Goal: Check status: Check status

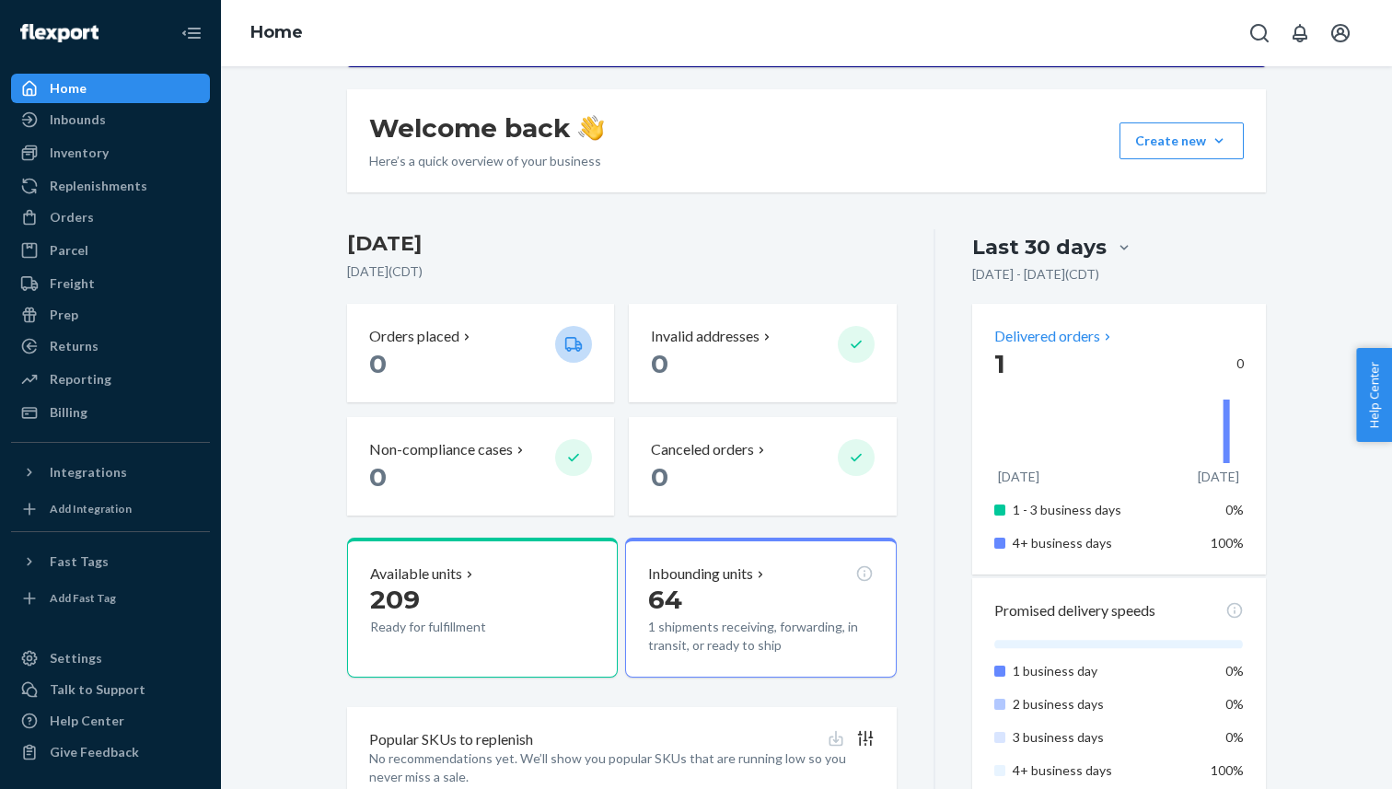
scroll to position [328, 0]
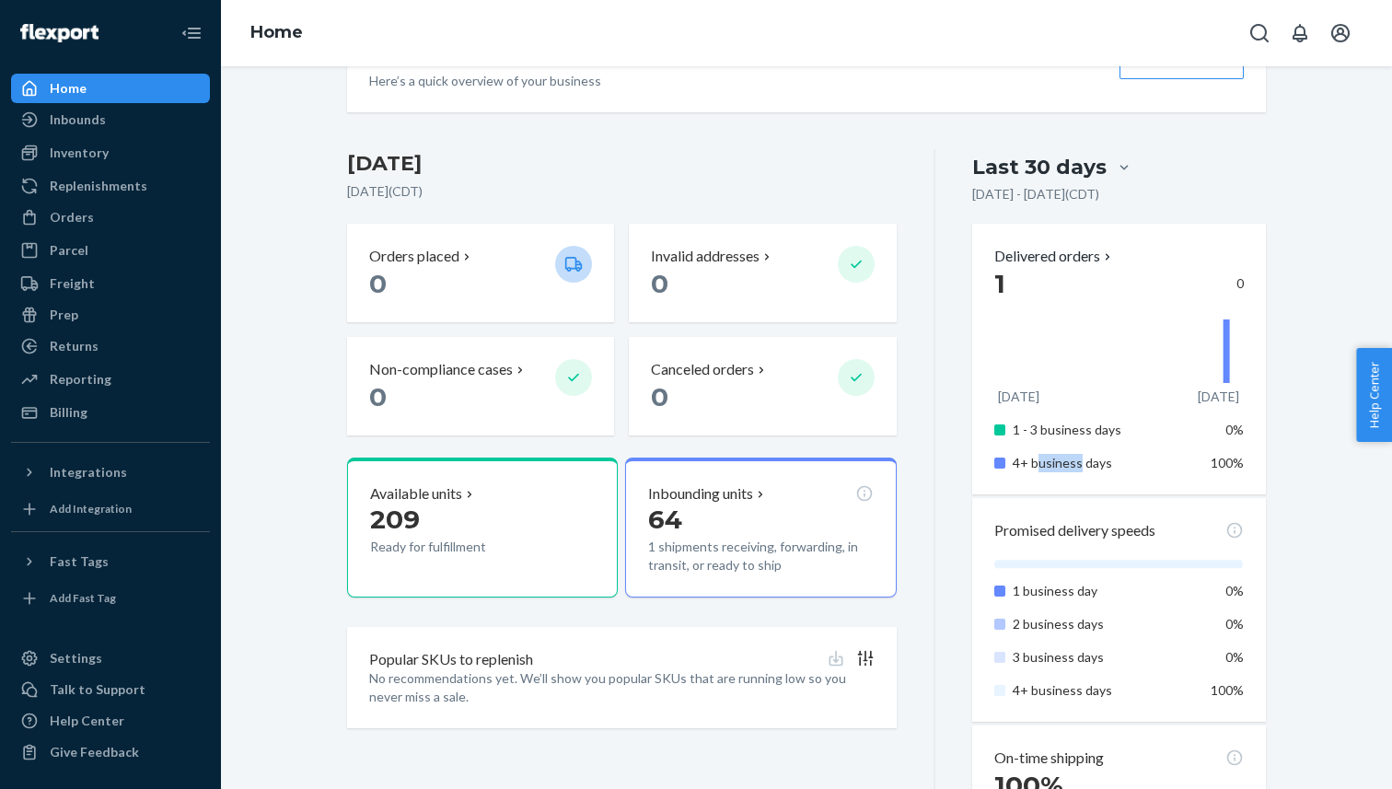
drag, startPoint x: 1038, startPoint y: 463, endPoint x: 1079, endPoint y: 463, distance: 40.5
click at [1078, 463] on p "4+ business days" at bounding box center [1103, 463] width 181 height 18
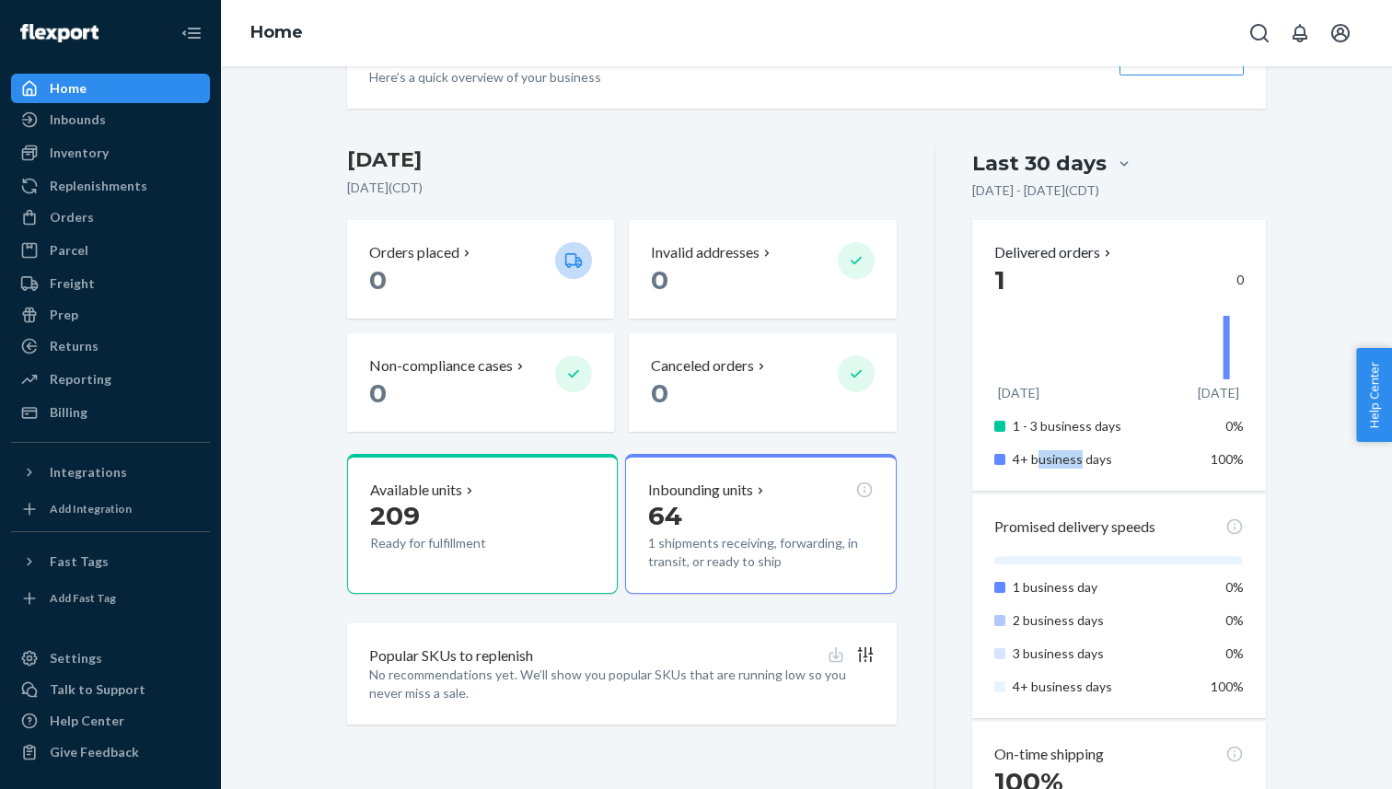
scroll to position [318, 0]
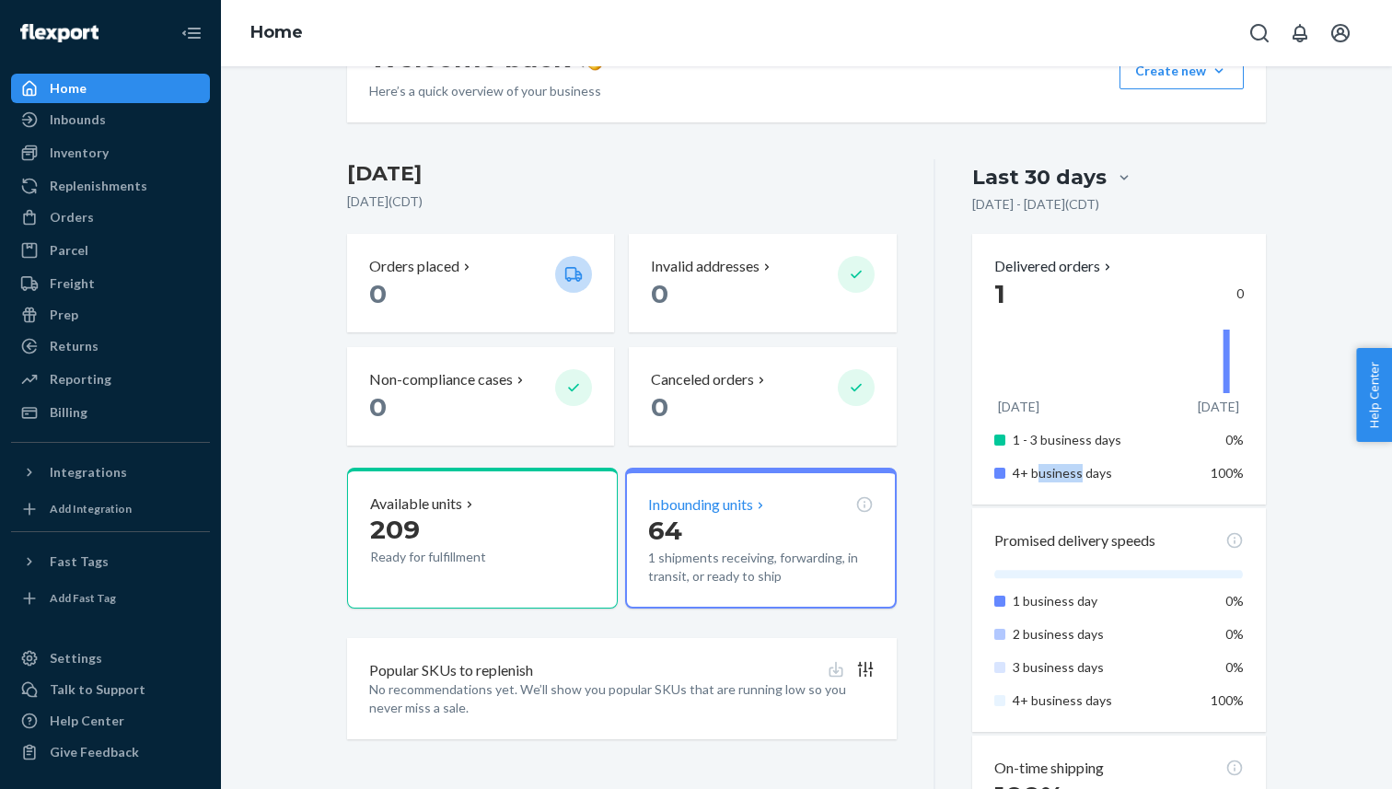
click at [750, 562] on p "1 shipments receiving, forwarding, in transit, or ready to ship" at bounding box center [760, 567] width 225 height 37
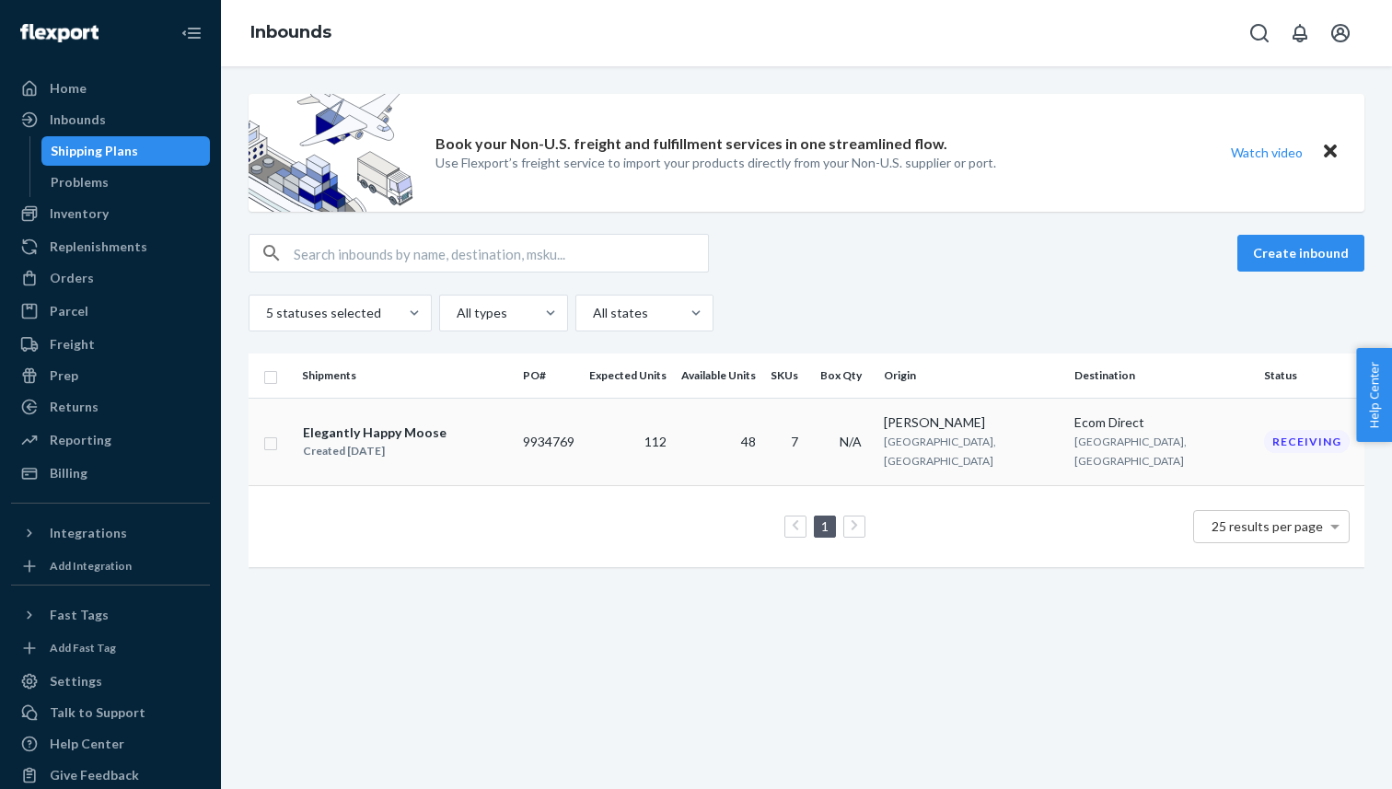
click at [763, 430] on td "48" at bounding box center [718, 441] width 89 height 87
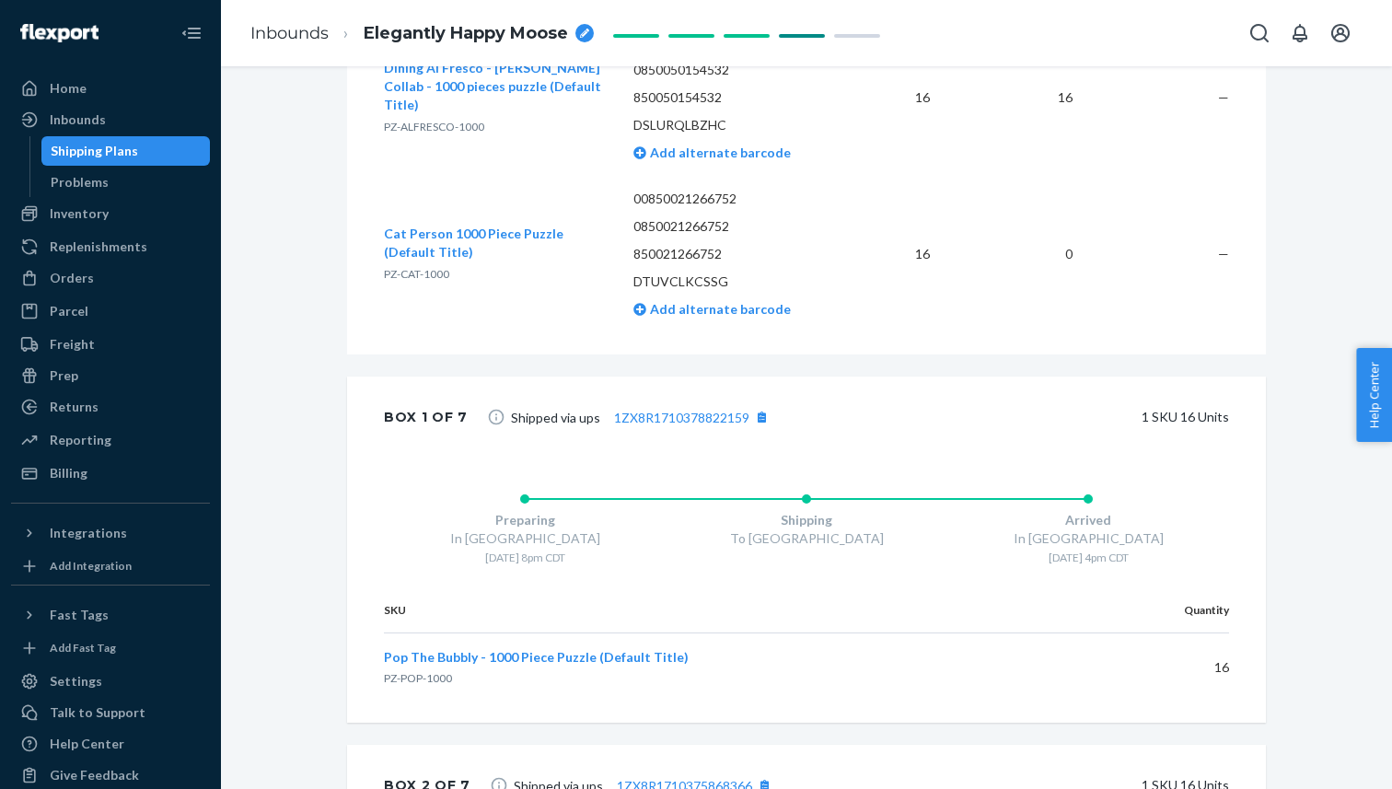
scroll to position [1518, 0]
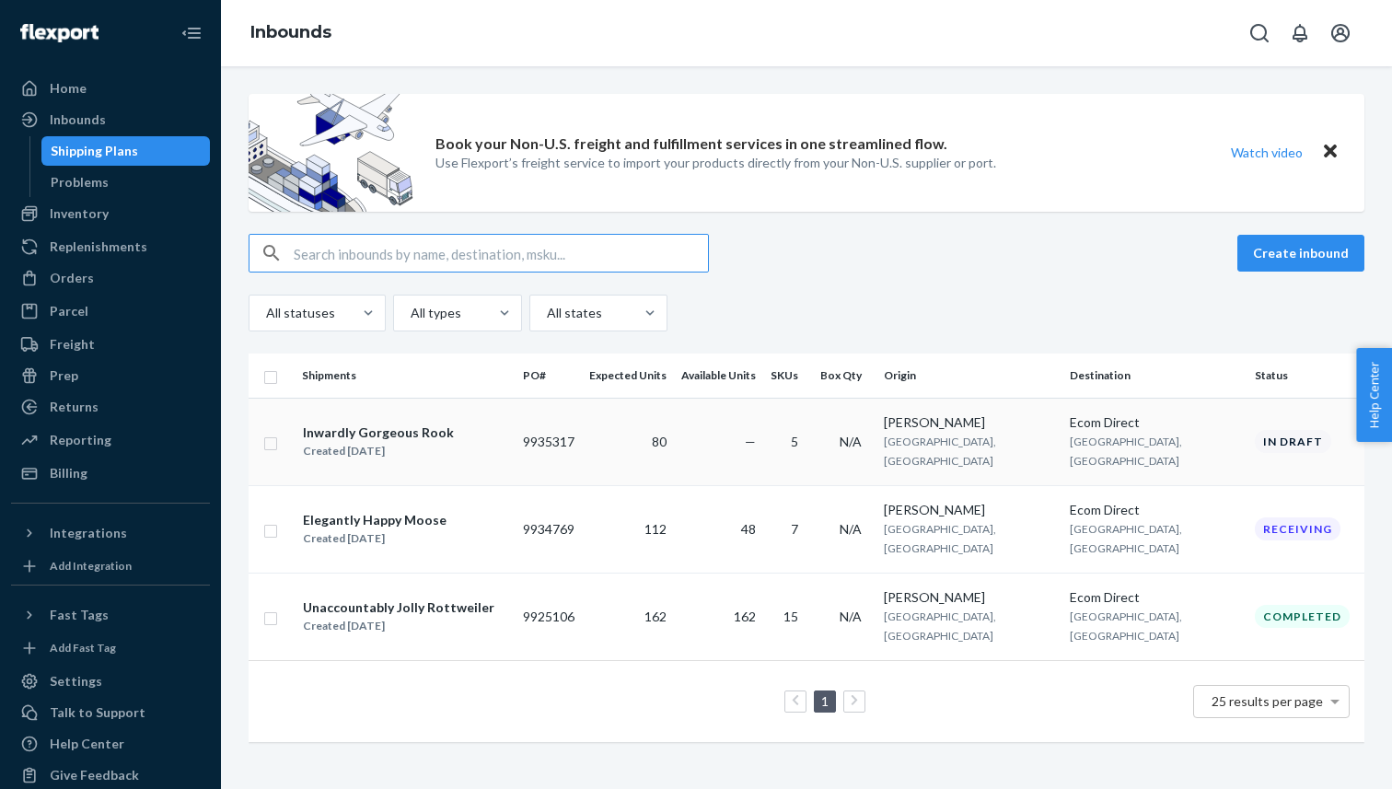
click at [763, 442] on td "—" at bounding box center [718, 441] width 89 height 87
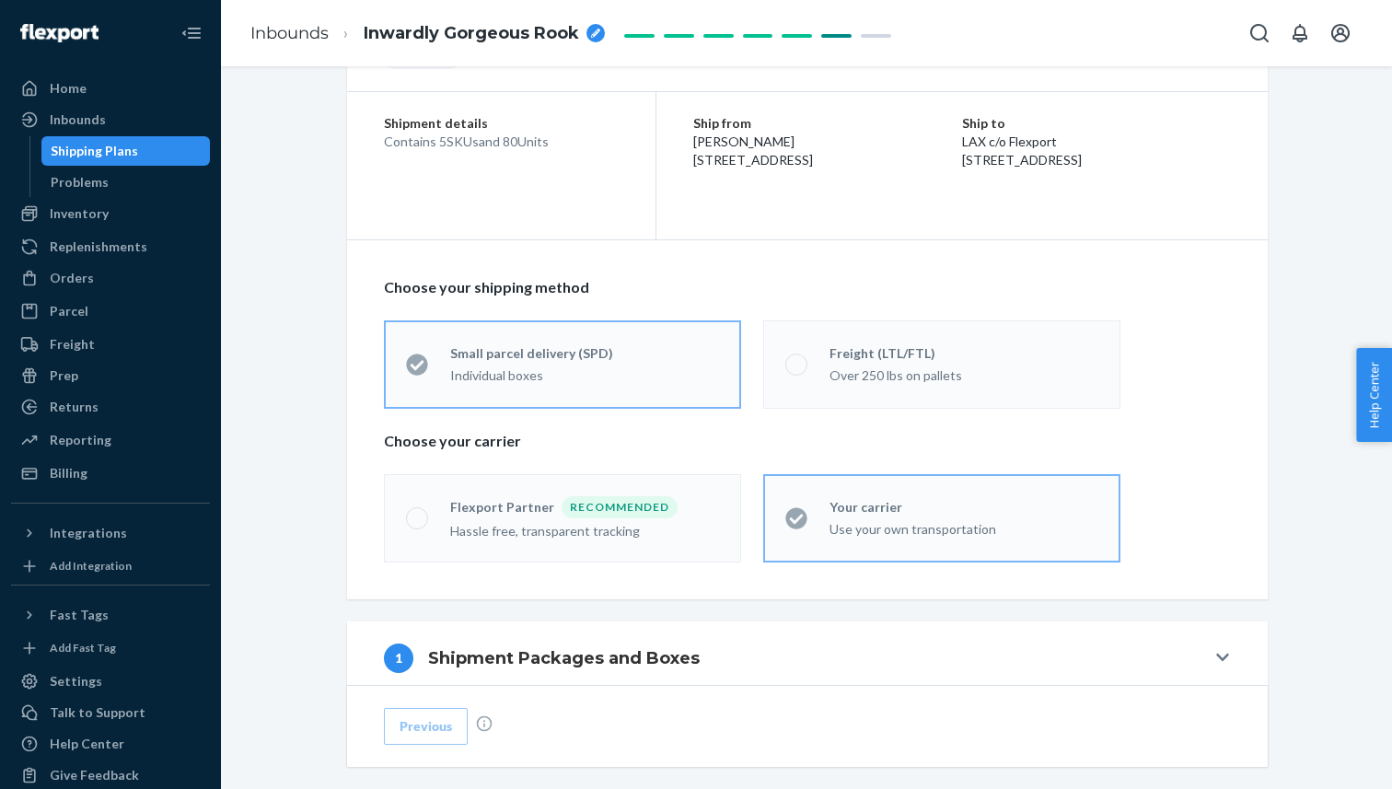
scroll to position [463, 0]
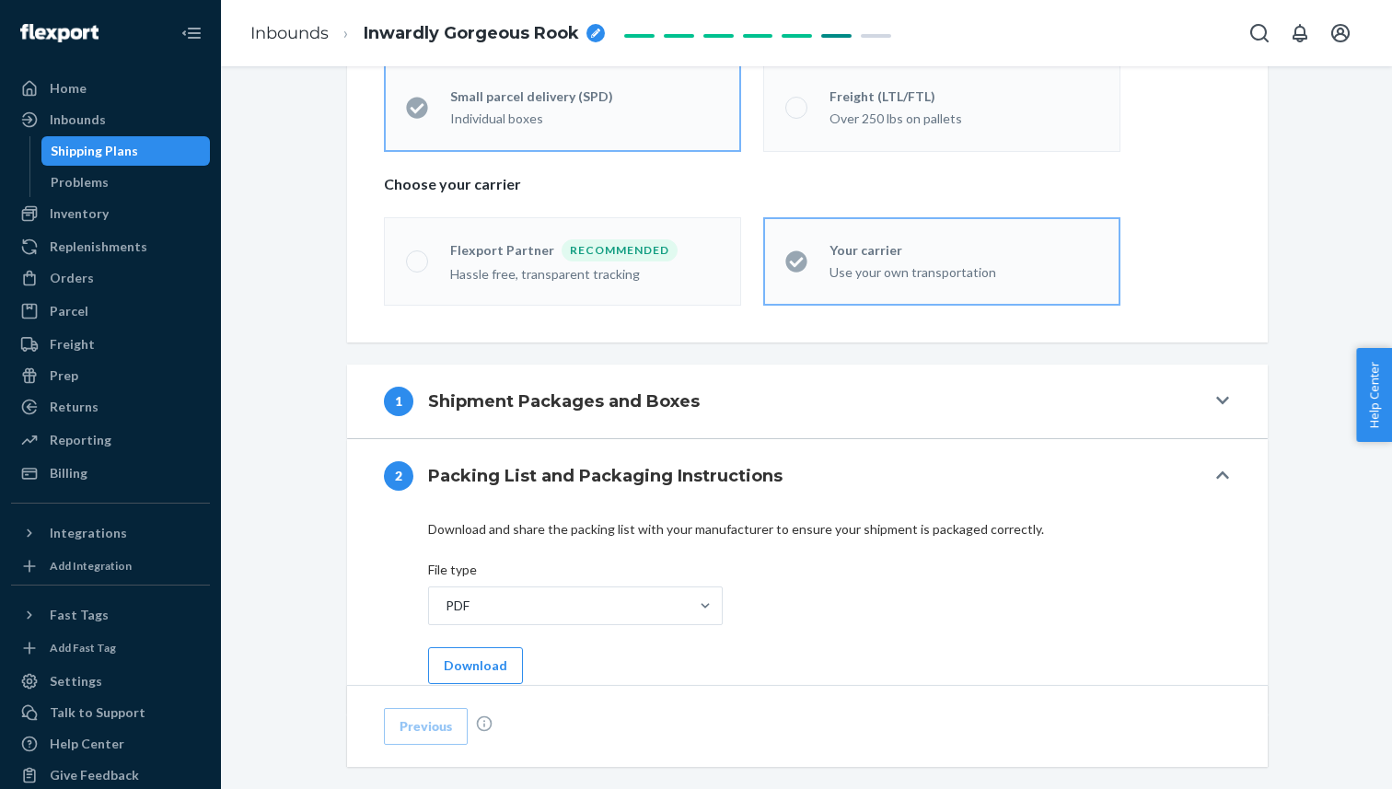
click at [771, 404] on div "1 Shipment Packages and Boxes" at bounding box center [794, 401] width 821 height 29
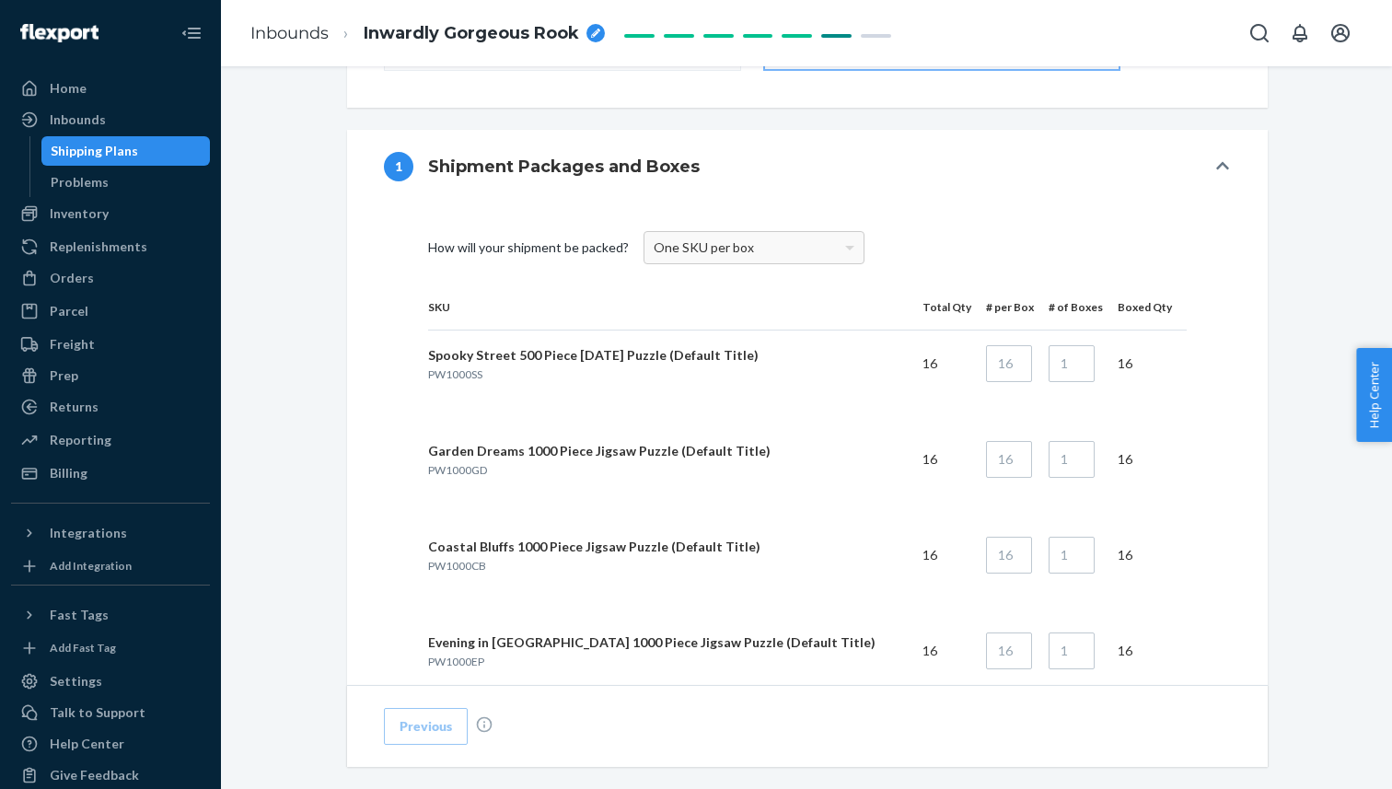
scroll to position [712, 0]
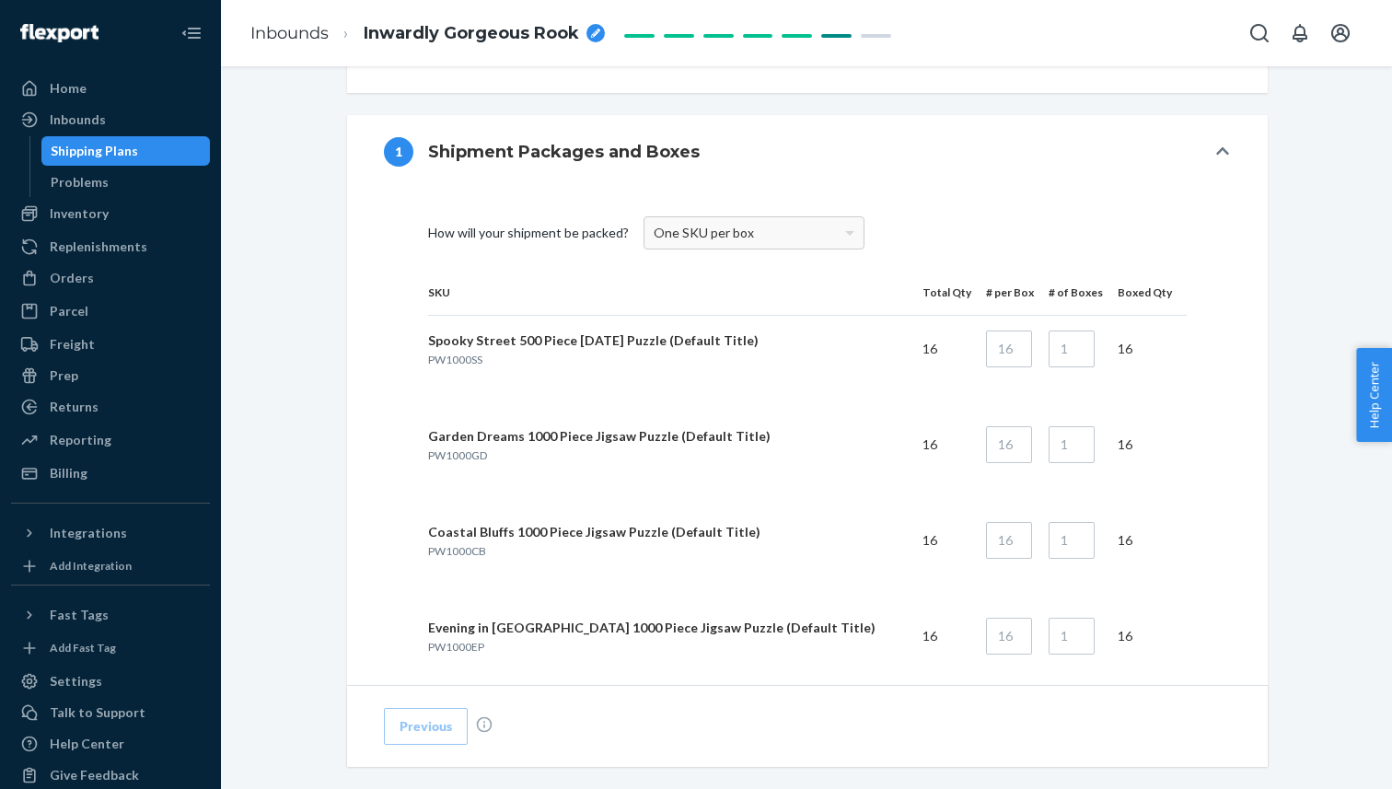
click at [839, 235] on div "One SKU per box" at bounding box center [753, 232] width 219 height 31
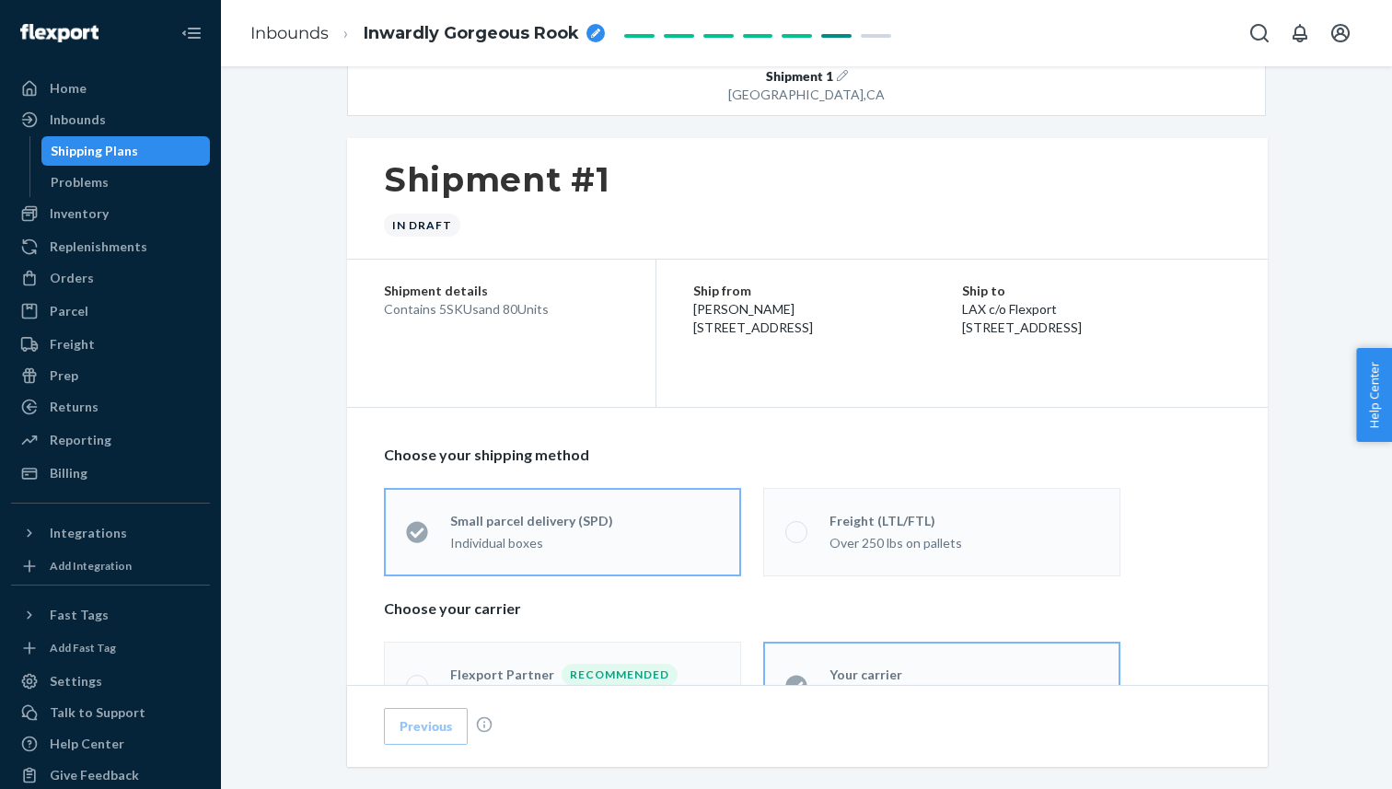
scroll to position [35, 0]
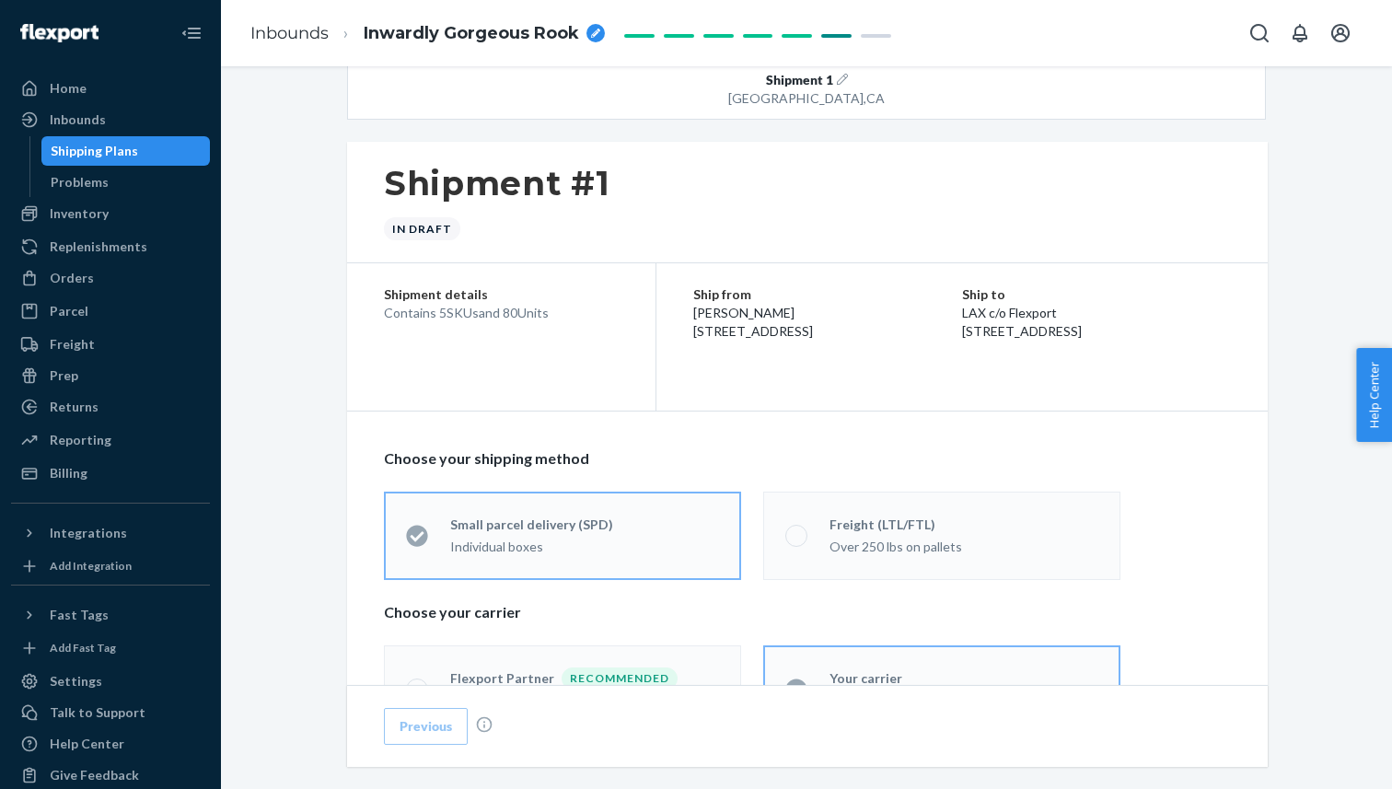
drag, startPoint x: 1117, startPoint y: 352, endPoint x: 950, endPoint y: 297, distance: 175.2
click at [962, 301] on div "Ship to LAX c/o Flexport [STREET_ADDRESS]" at bounding box center [1096, 312] width 269 height 55
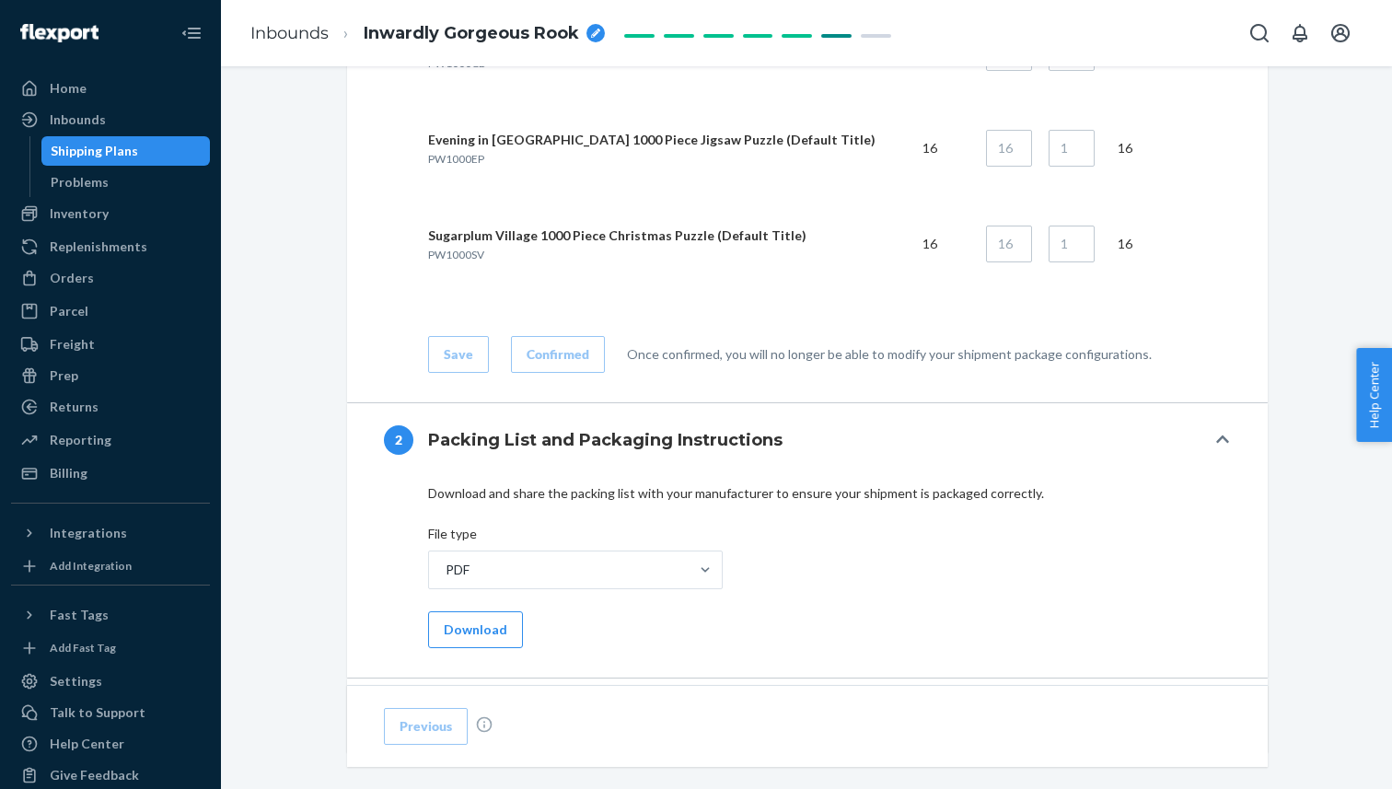
scroll to position [1128, 0]
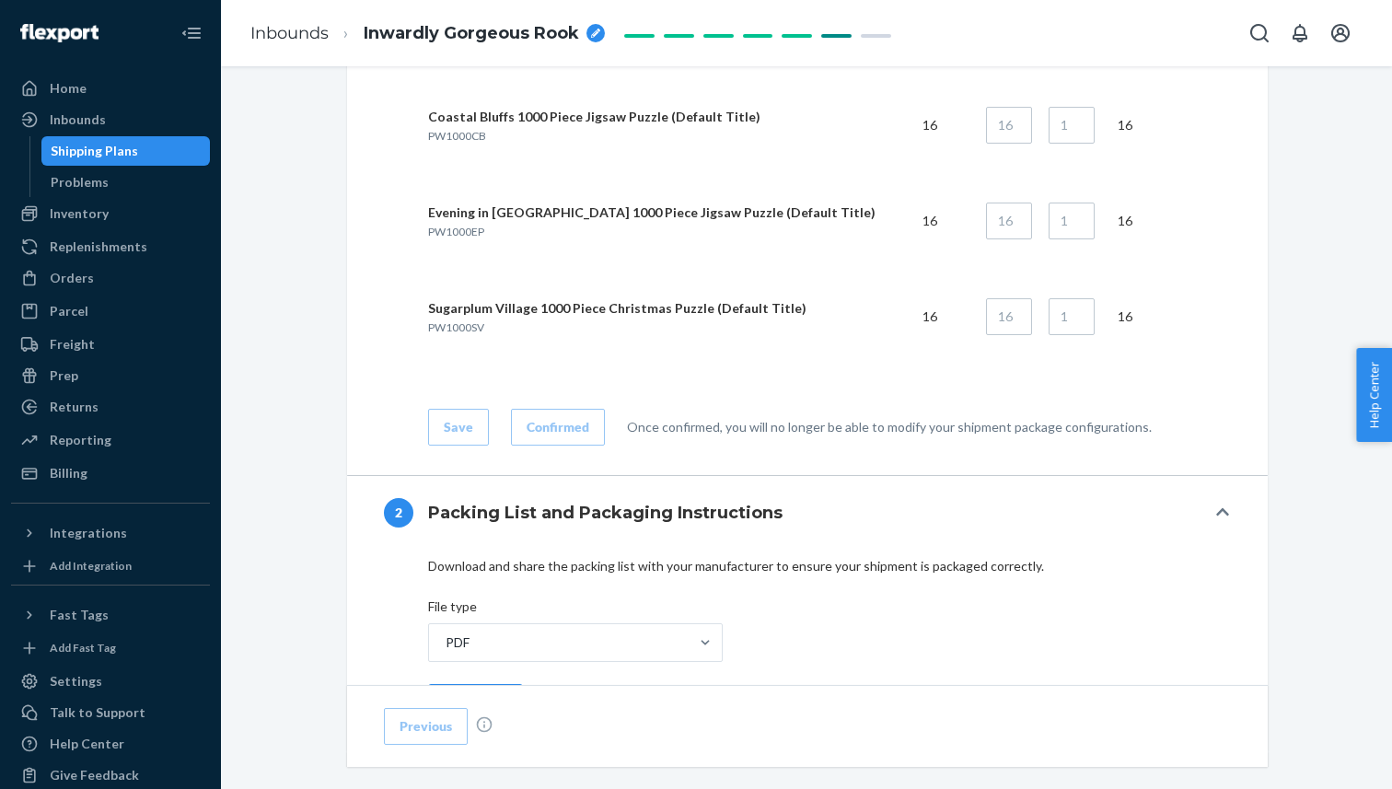
click at [963, 515] on div "2 Packing List and Packaging Instructions" at bounding box center [794, 512] width 821 height 29
click at [1212, 512] on button "2 Packing List and Packaging Instructions" at bounding box center [807, 513] width 921 height 74
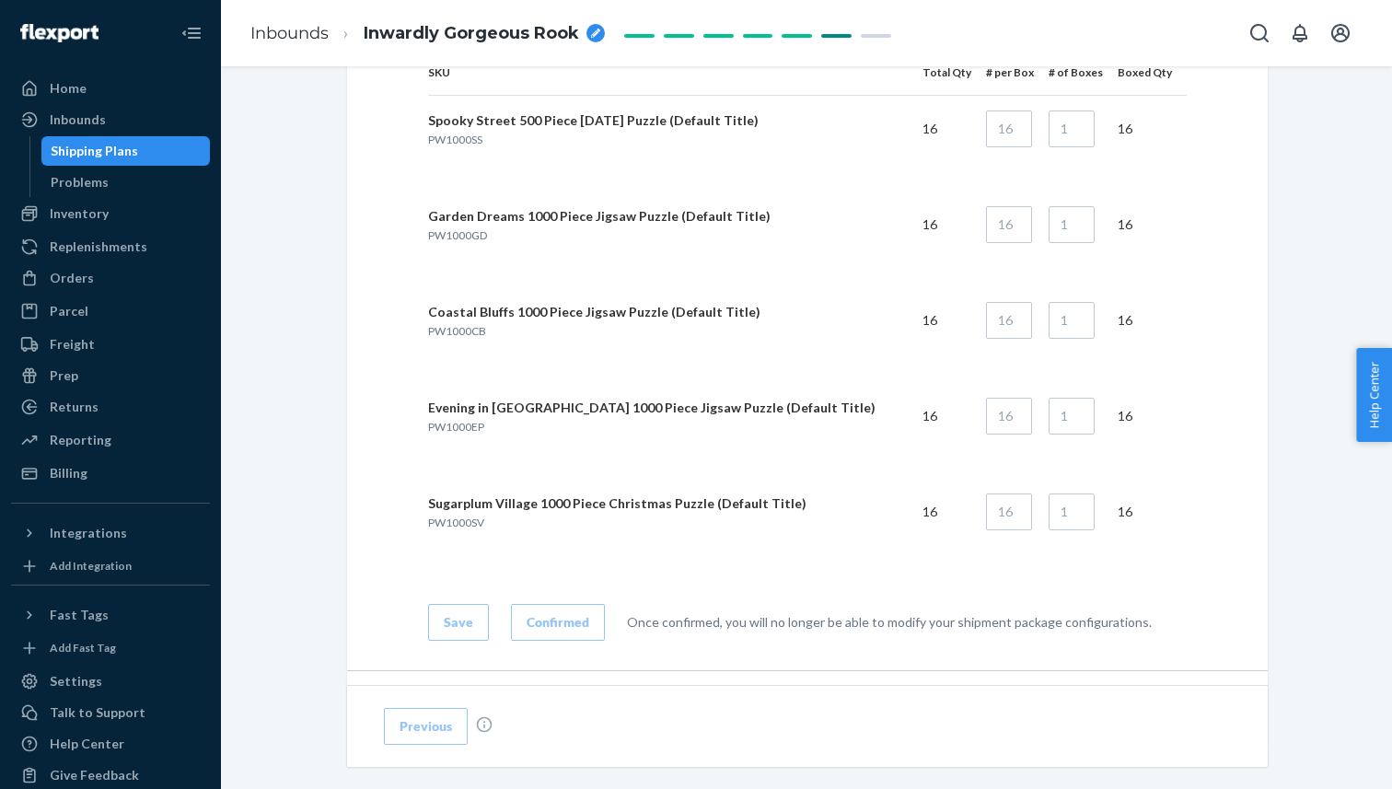
scroll to position [875, 0]
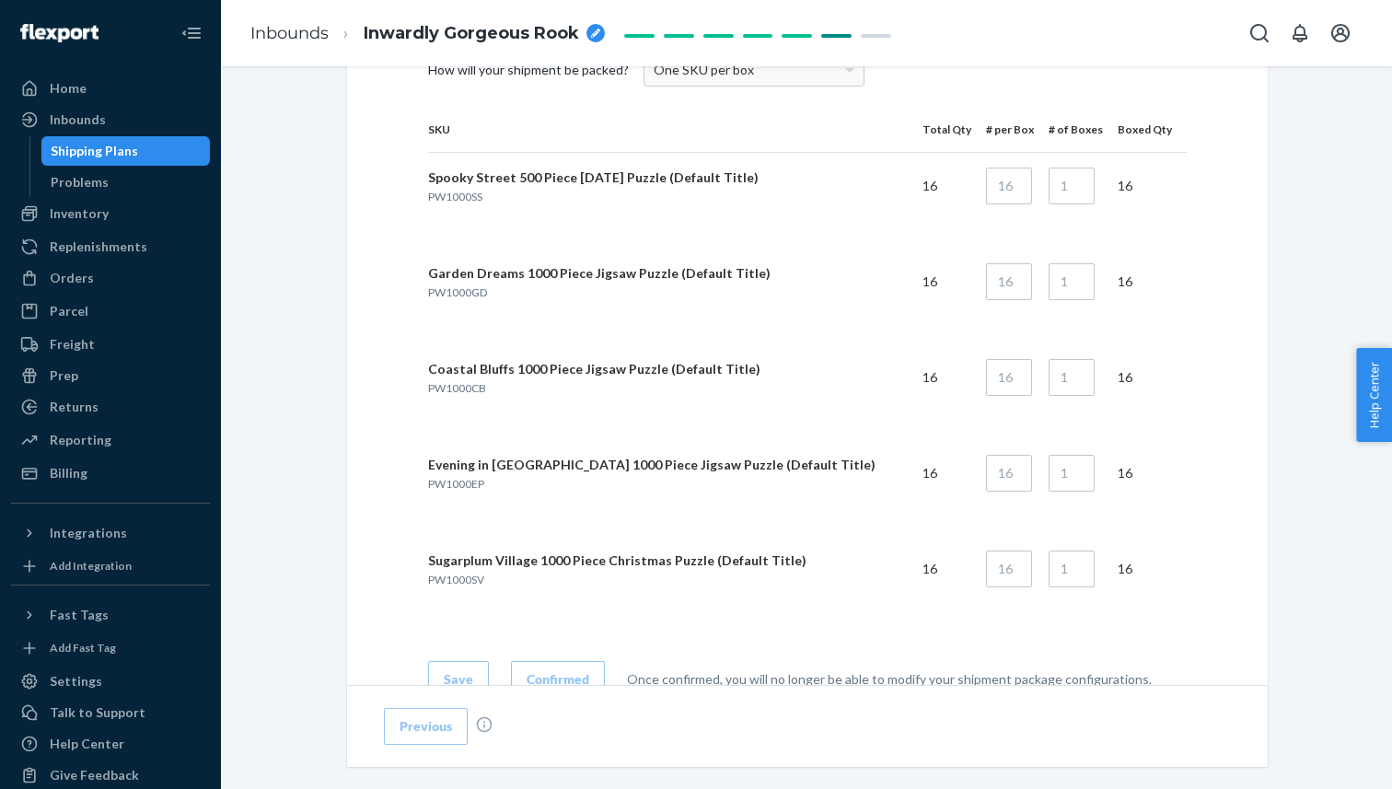
click at [1127, 471] on td "16" at bounding box center [1137, 473] width 69 height 66
click at [1123, 568] on td "16" at bounding box center [1137, 569] width 69 height 66
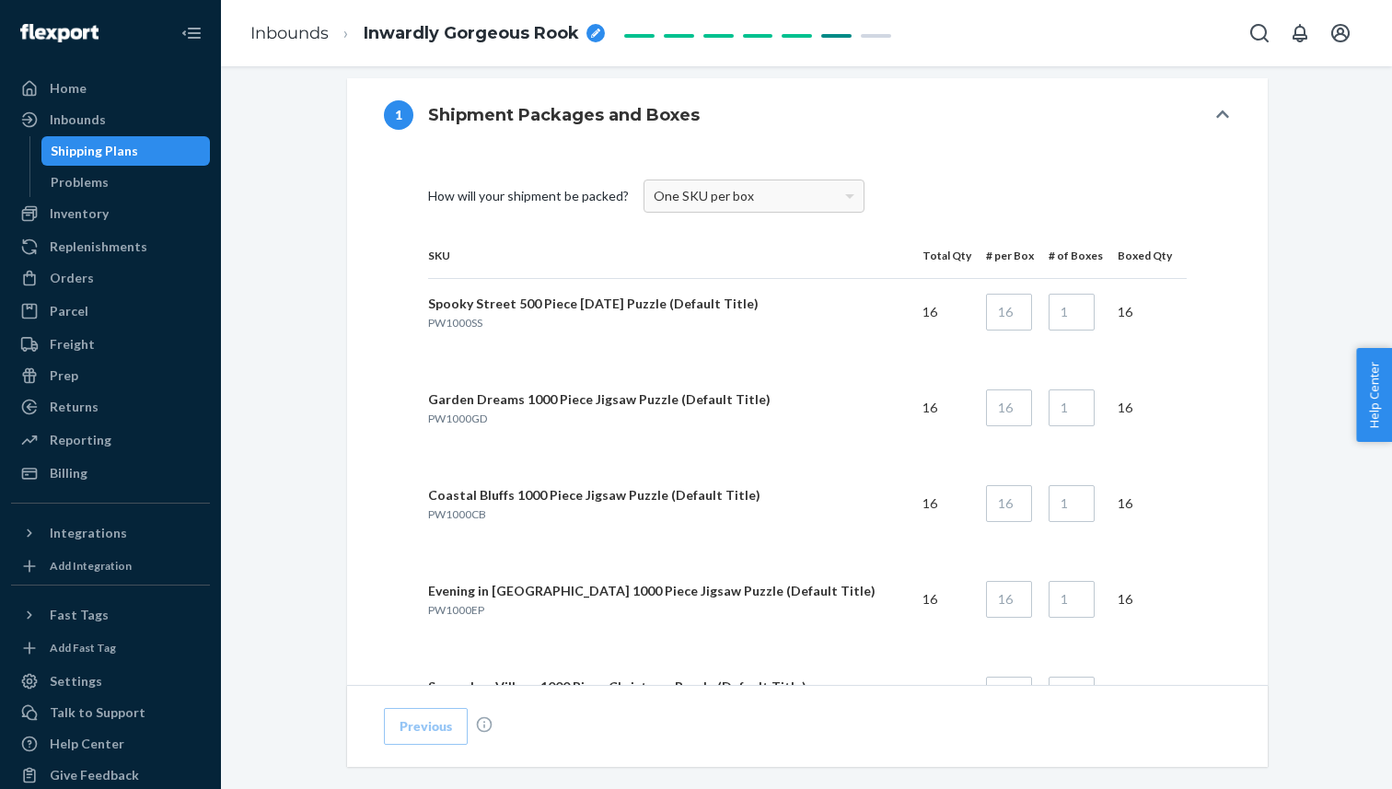
scroll to position [748, 0]
drag, startPoint x: 1106, startPoint y: 256, endPoint x: 1046, endPoint y: 253, distance: 60.8
click at [1046, 253] on tr "SKU Total Qty # per Box # of Boxes Boxed Qty Remove configuration" at bounding box center [807, 257] width 758 height 46
